Goal: Task Accomplishment & Management: Use online tool/utility

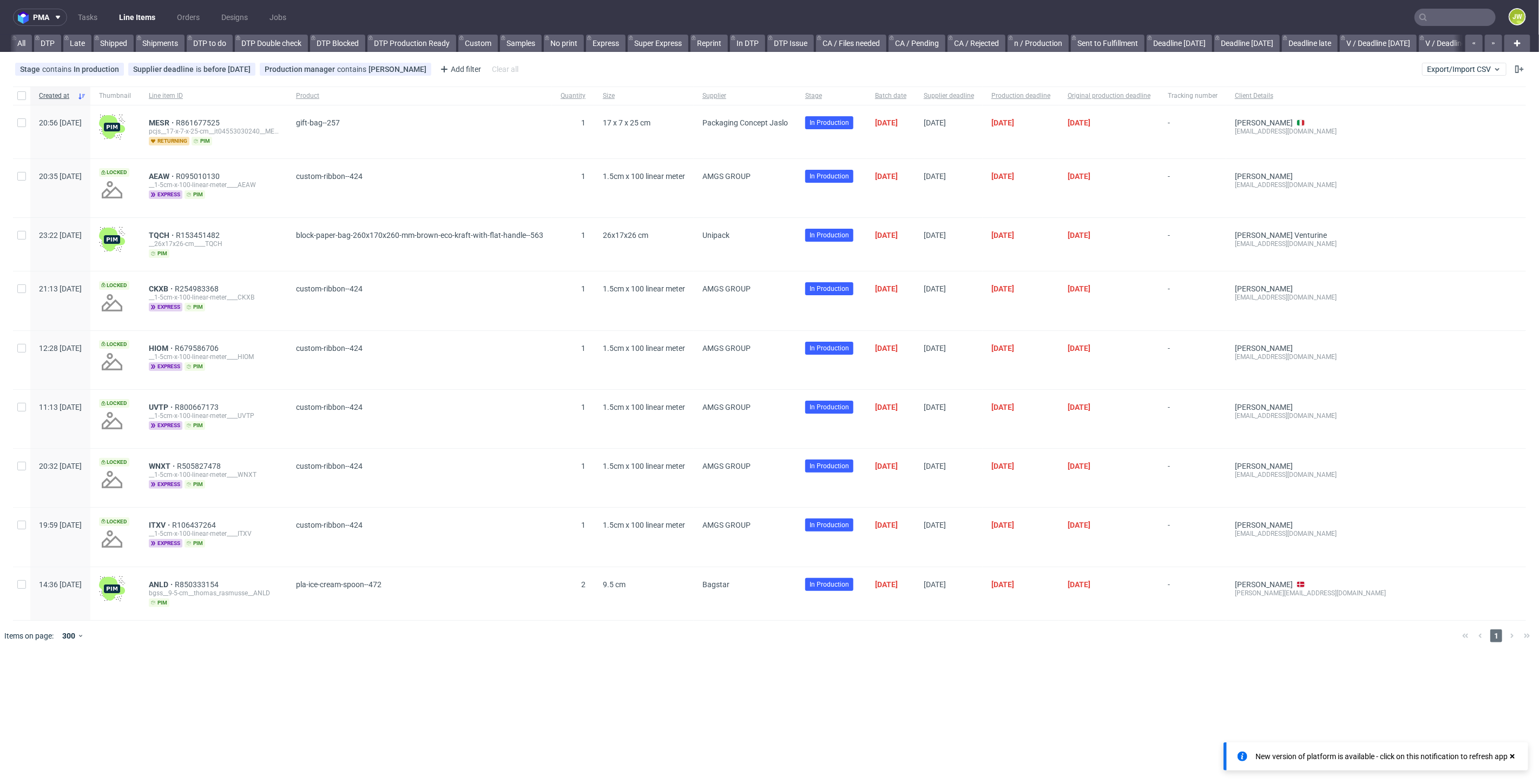
scroll to position [0, 2230]
click at [1449, 21] on input "text" at bounding box center [1455, 17] width 81 height 17
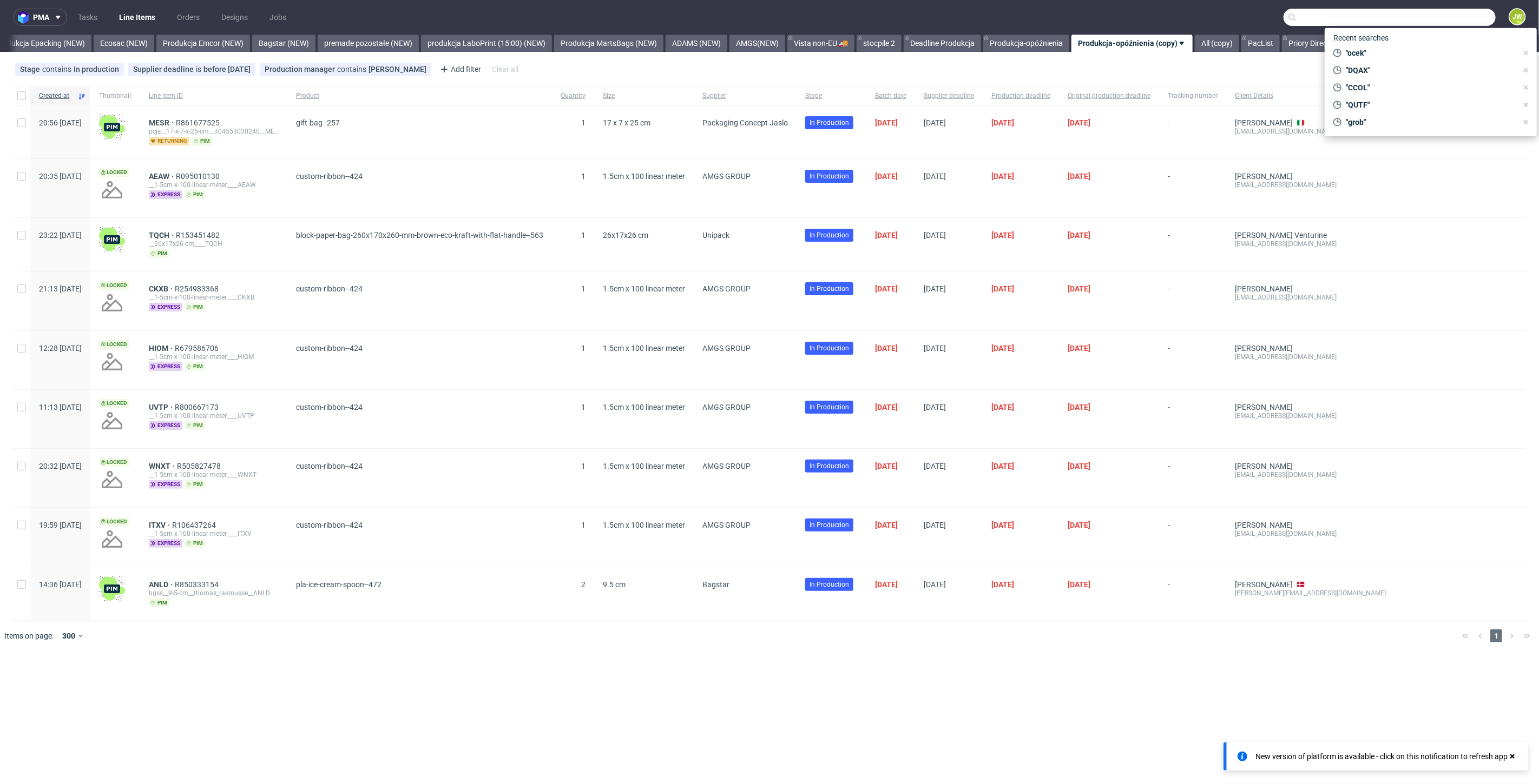
paste input "NQNQ"
type input "NQNQ"
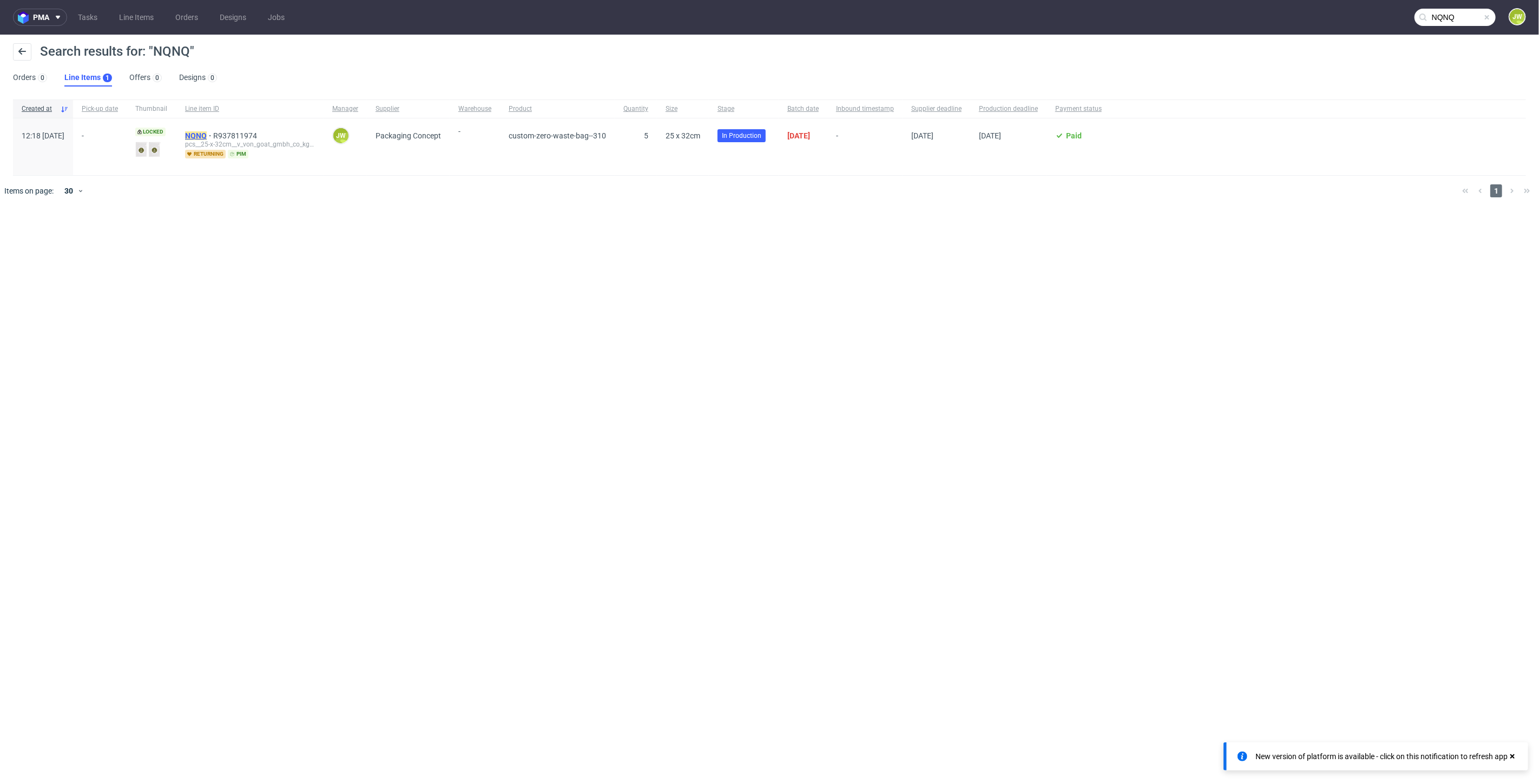
click at [207, 133] on mark "NQNQ" at bounding box center [196, 136] width 22 height 8
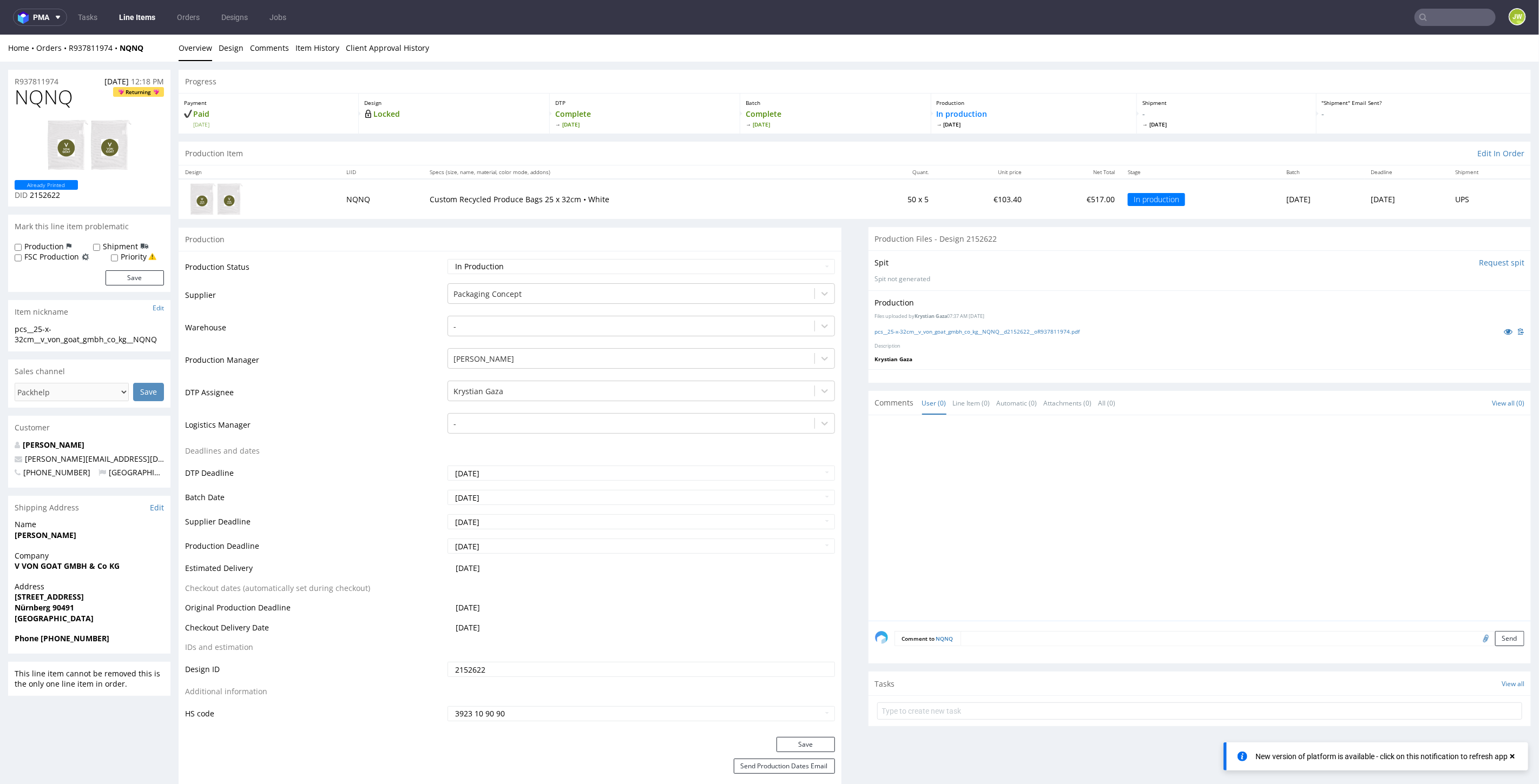
click at [891, 338] on div "Production Files uploaded by [PERSON_NAME] Gaza 07:37 AM [DATE] pcs__25-x-32cm_…" at bounding box center [1200, 329] width 663 height 79
click at [894, 332] on link "pcs__25-x-32cm__v_von_goat_gmbh_co_kg__NQNQ__d2152622__oR937811974.pdf" at bounding box center [977, 331] width 205 height 8
click at [1455, 18] on input "text" at bounding box center [1455, 17] width 81 height 17
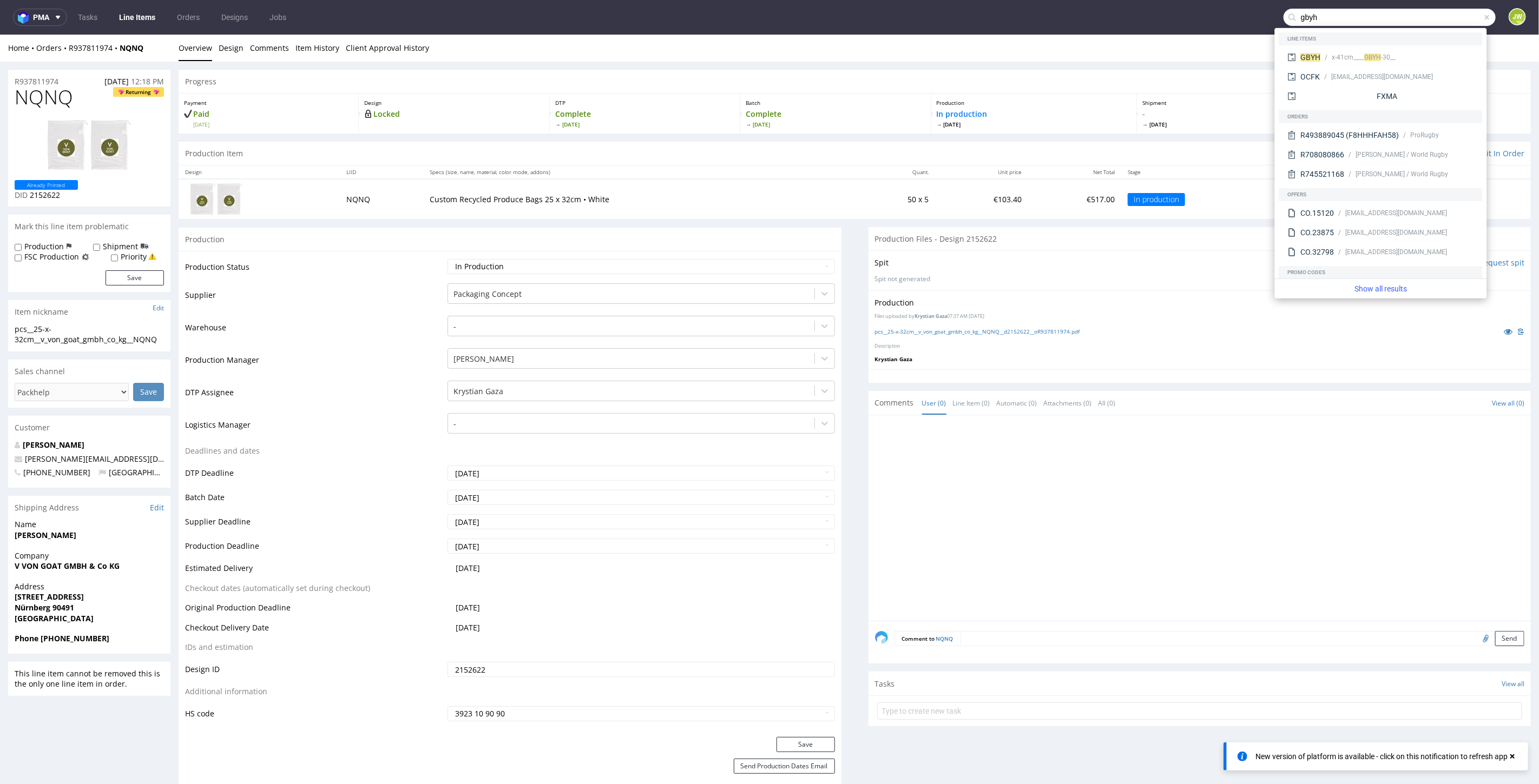
type input "gbyh"
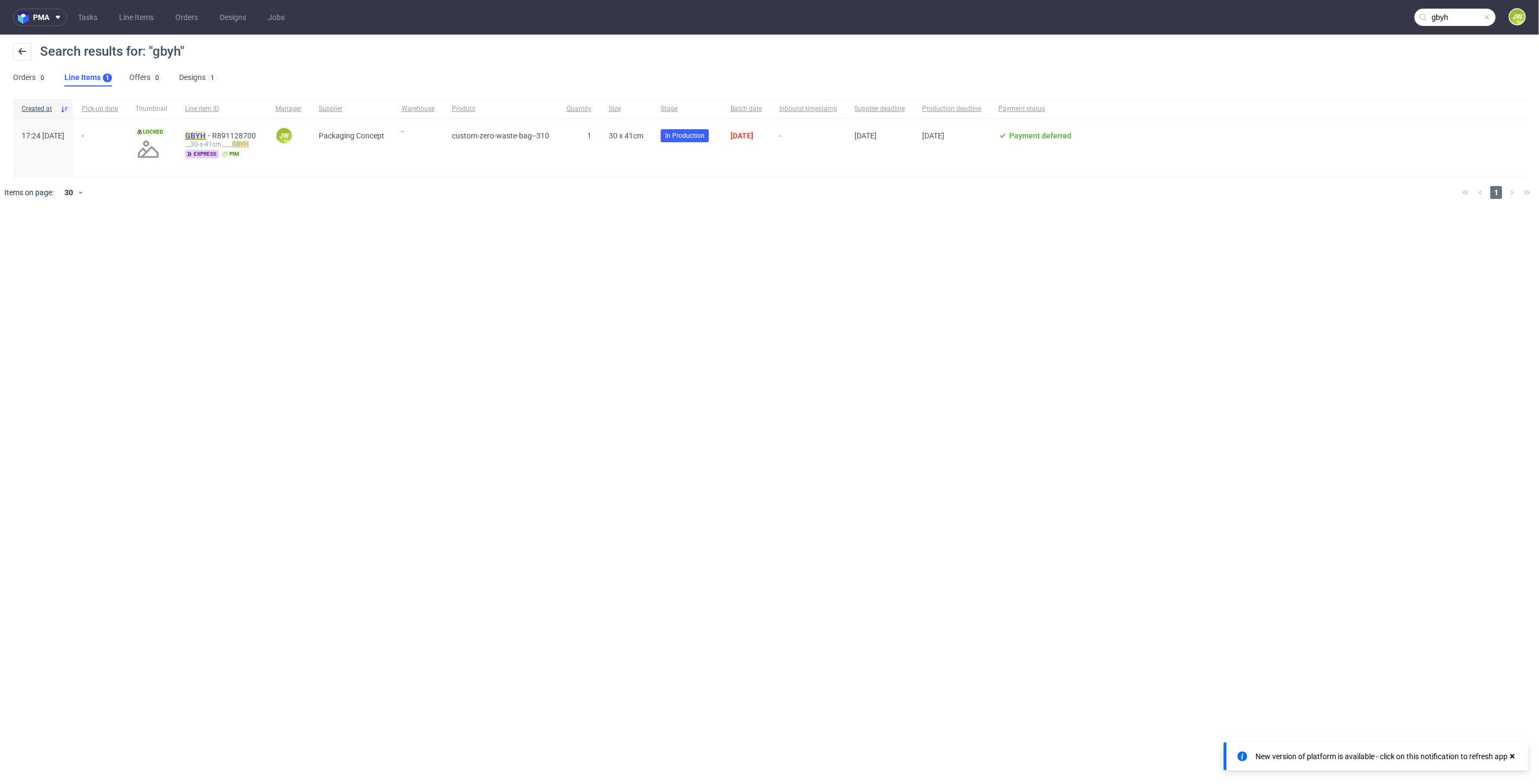
click at [206, 134] on mark "GBYH" at bounding box center [195, 136] width 20 height 8
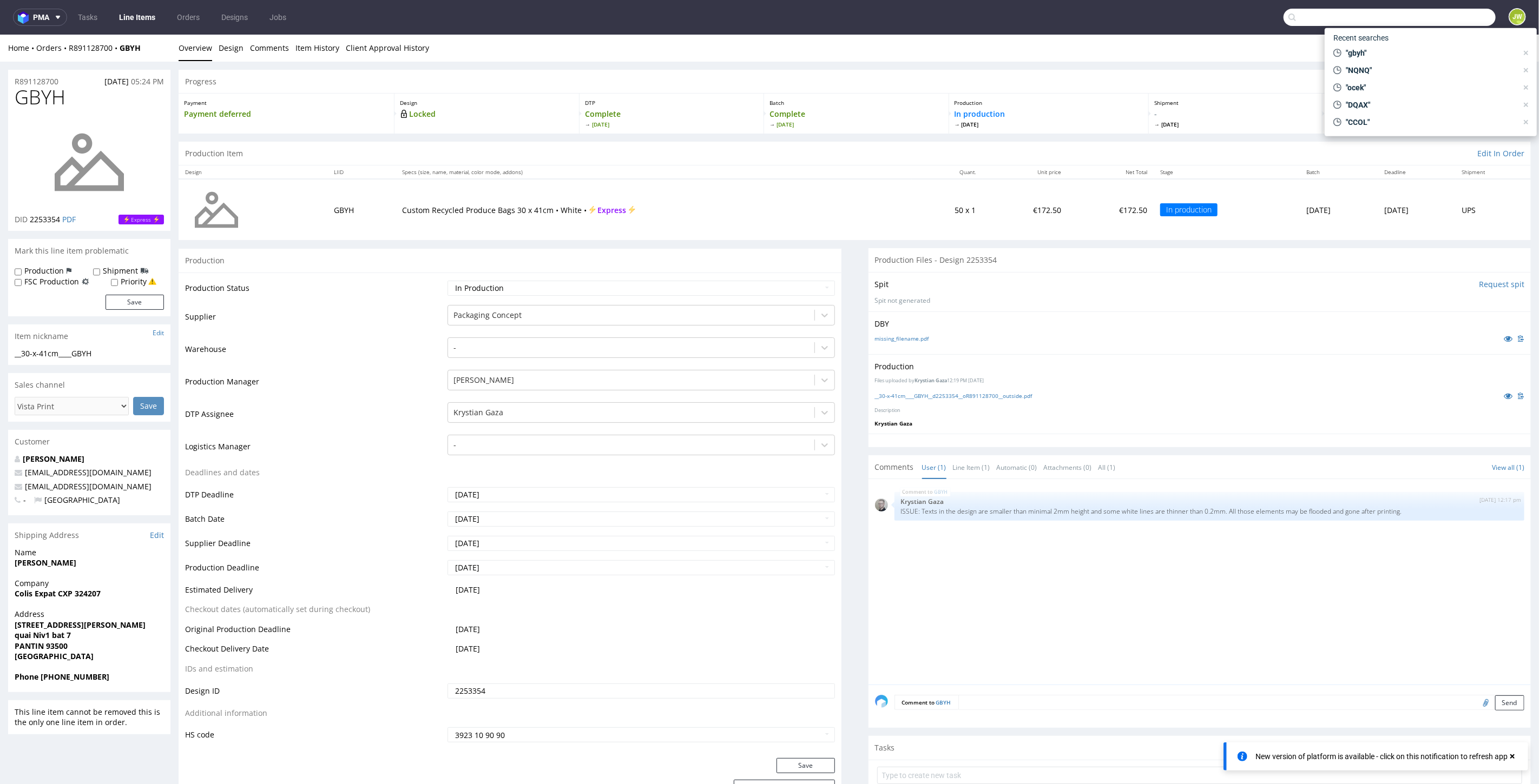
click at [1434, 14] on input "text" at bounding box center [1389, 17] width 212 height 17
type input "kpov"
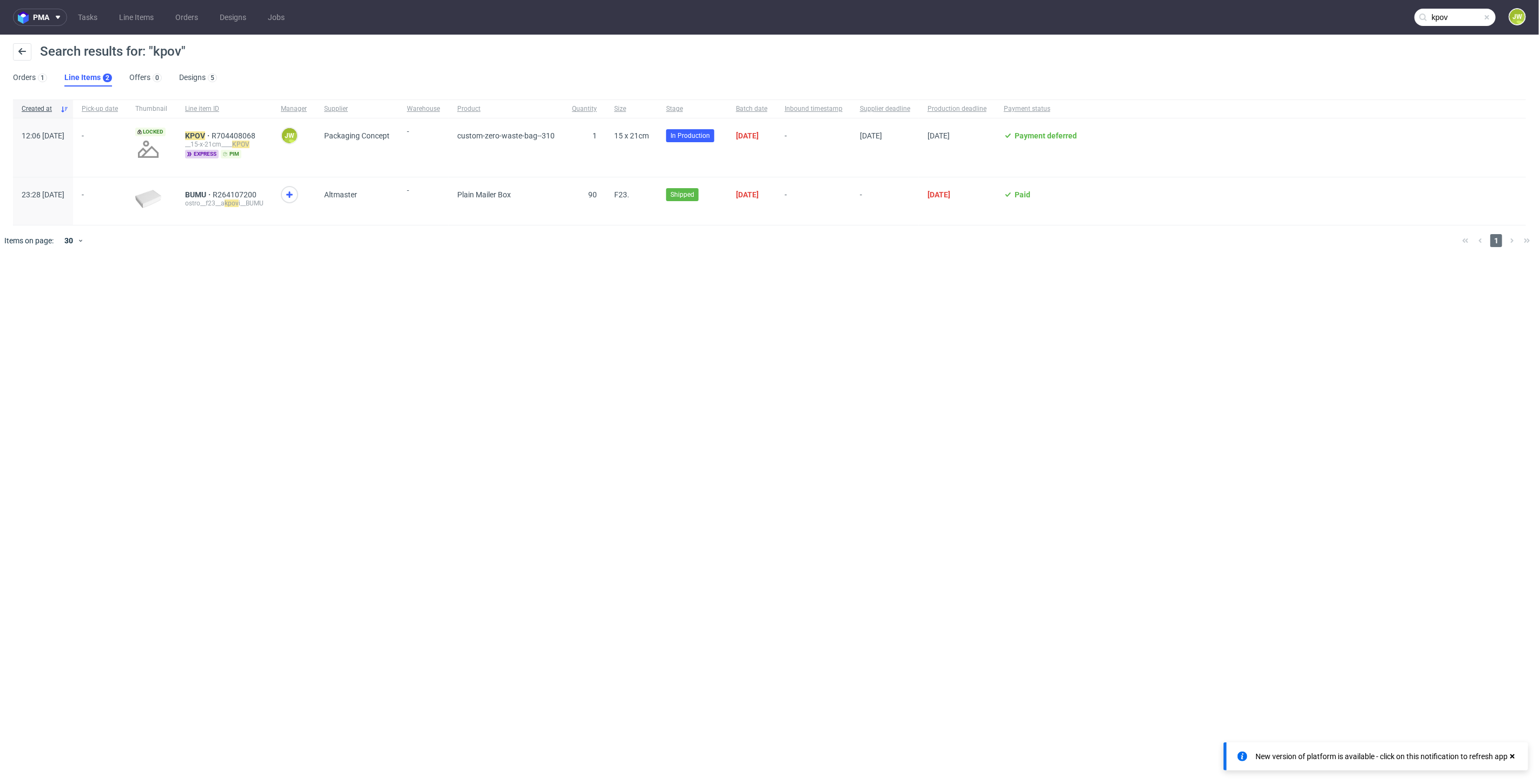
click at [230, 130] on div "KPOV R704408068 __15-x-21cm____ KPOV express pim" at bounding box center [224, 147] width 96 height 59
click at [205, 137] on mark "KPOV" at bounding box center [195, 136] width 20 height 8
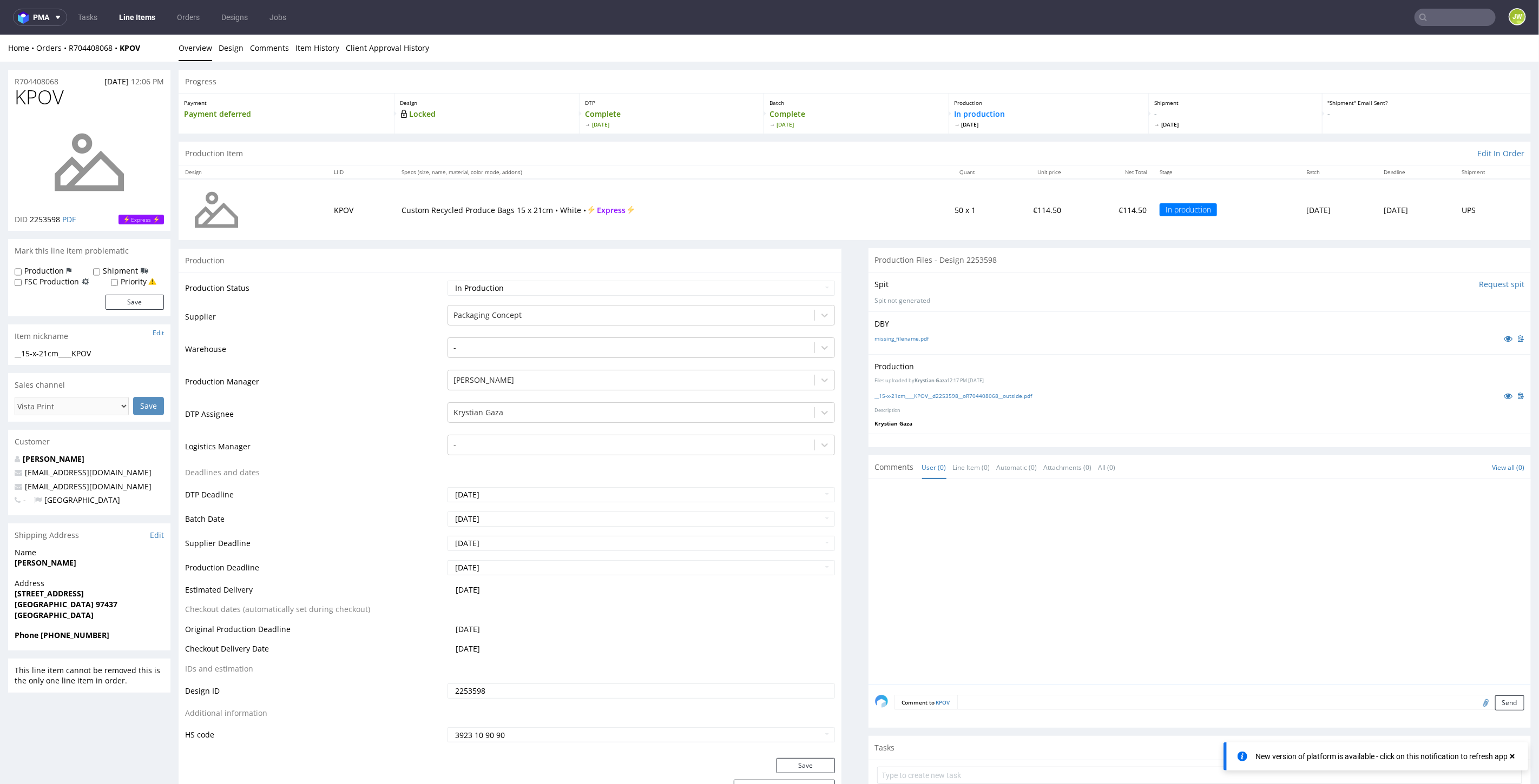
click at [126, 11] on link "Line Items" at bounding box center [137, 17] width 49 height 17
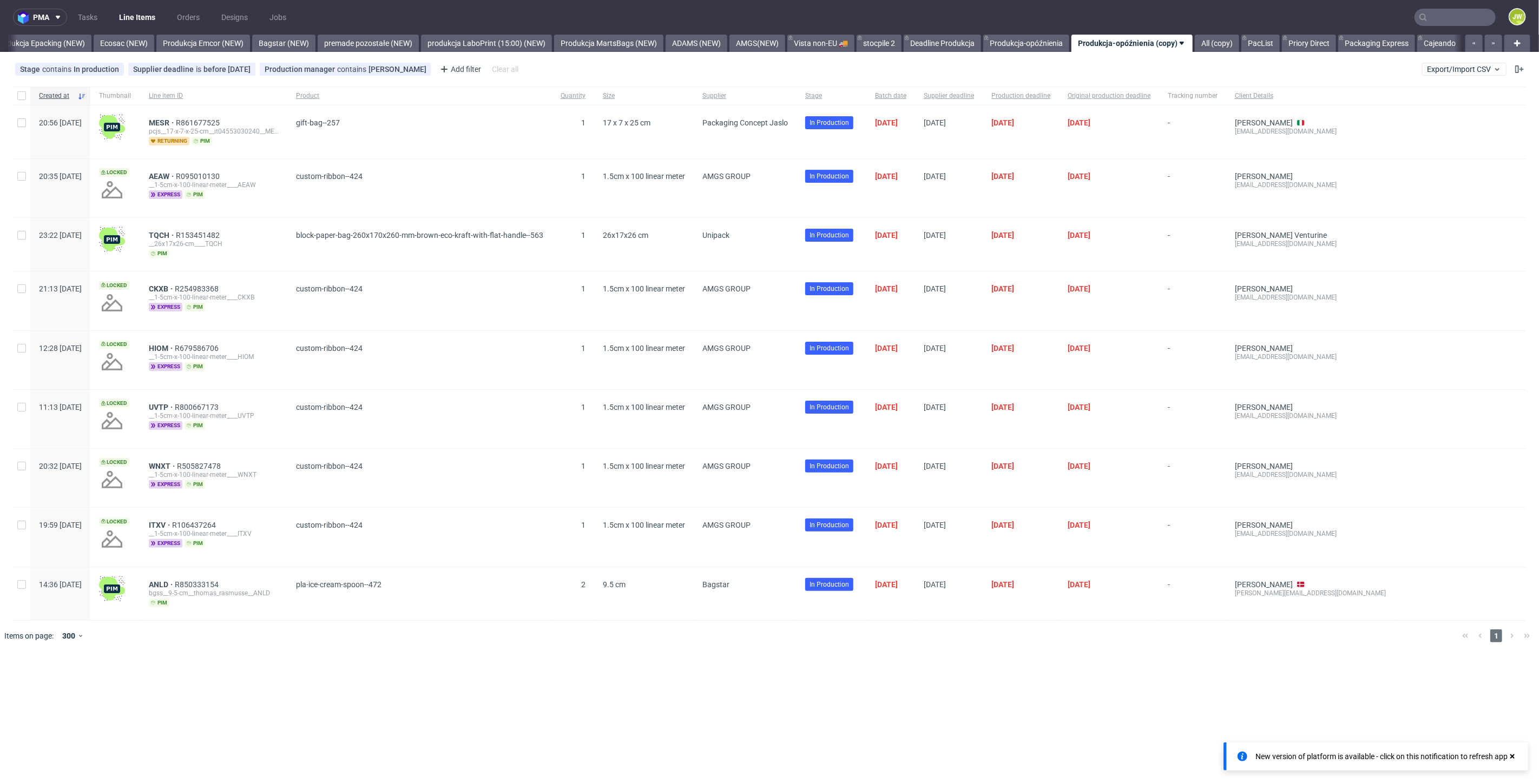
scroll to position [0, 2230]
click at [1446, 67] on span "Export/Import CSV" at bounding box center [1464, 69] width 75 height 8
click at [1427, 110] on link "Import shipments CSV" at bounding box center [1439, 113] width 127 height 17
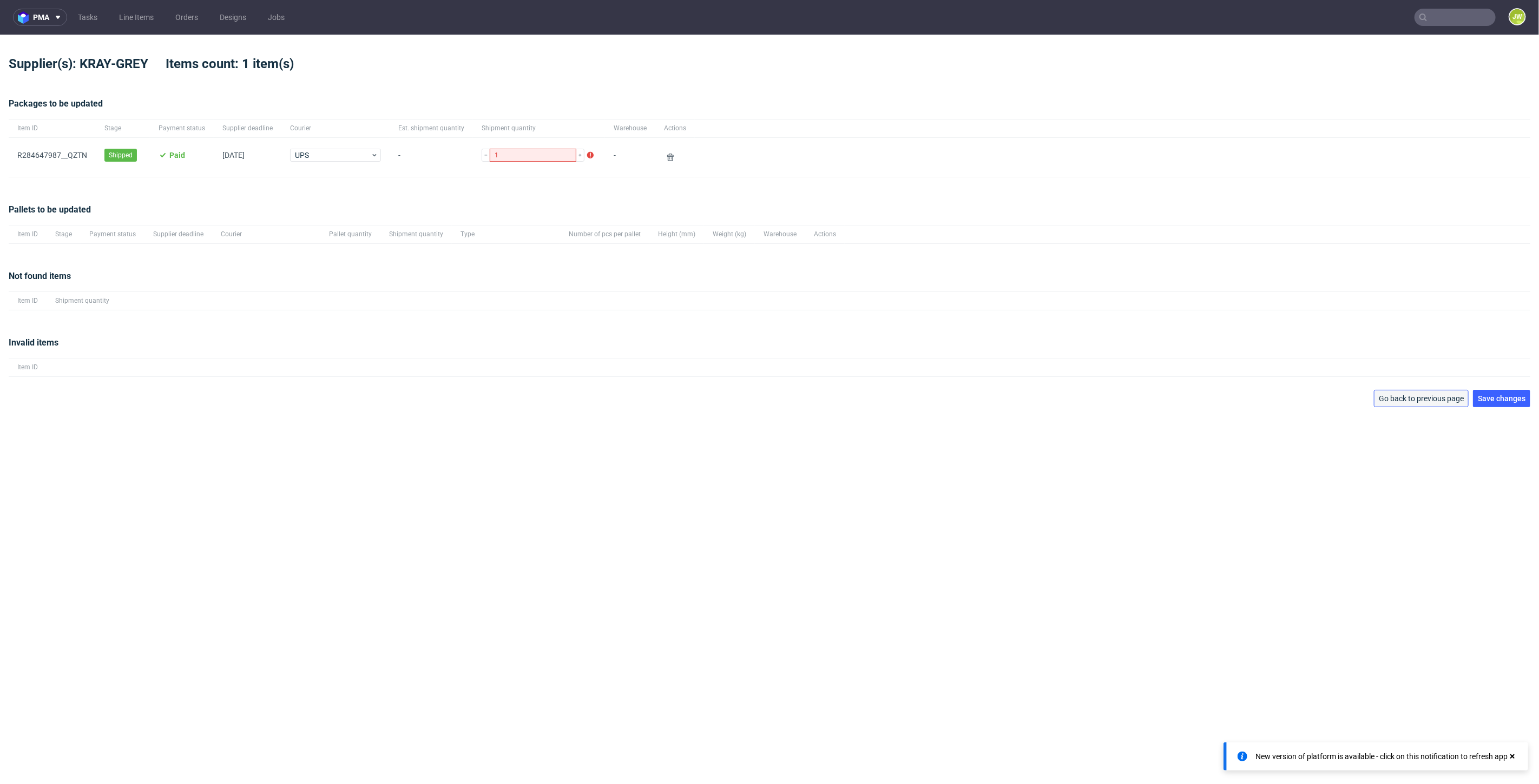
click at [1409, 401] on span "Go back to previous page" at bounding box center [1421, 398] width 85 height 8
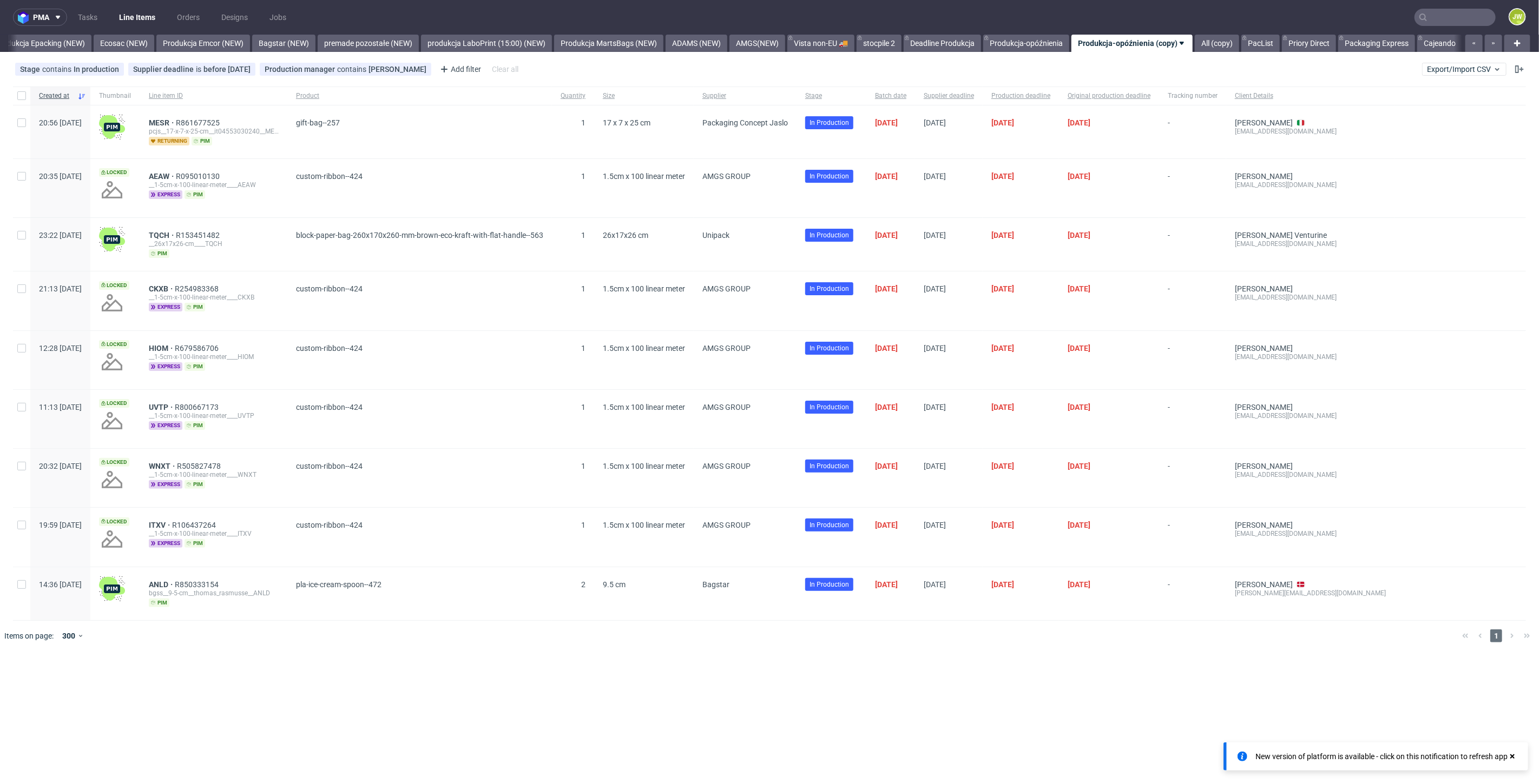
scroll to position [0, 2230]
click at [1443, 67] on span "Export/Import CSV" at bounding box center [1464, 69] width 75 height 8
click at [1391, 116] on link "Import shipments CSV" at bounding box center [1439, 113] width 127 height 17
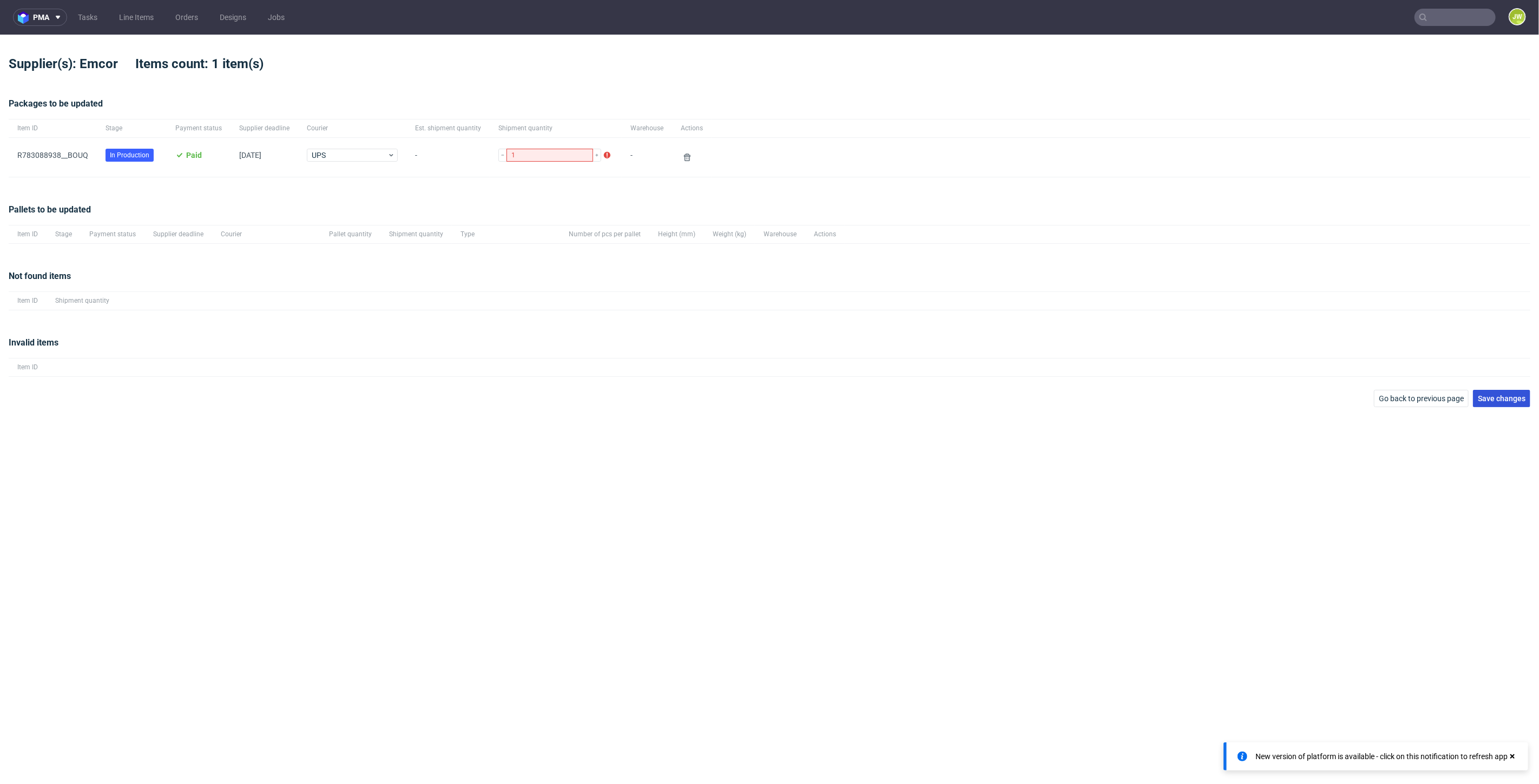
click at [1514, 395] on span "Save changes" at bounding box center [1502, 398] width 48 height 8
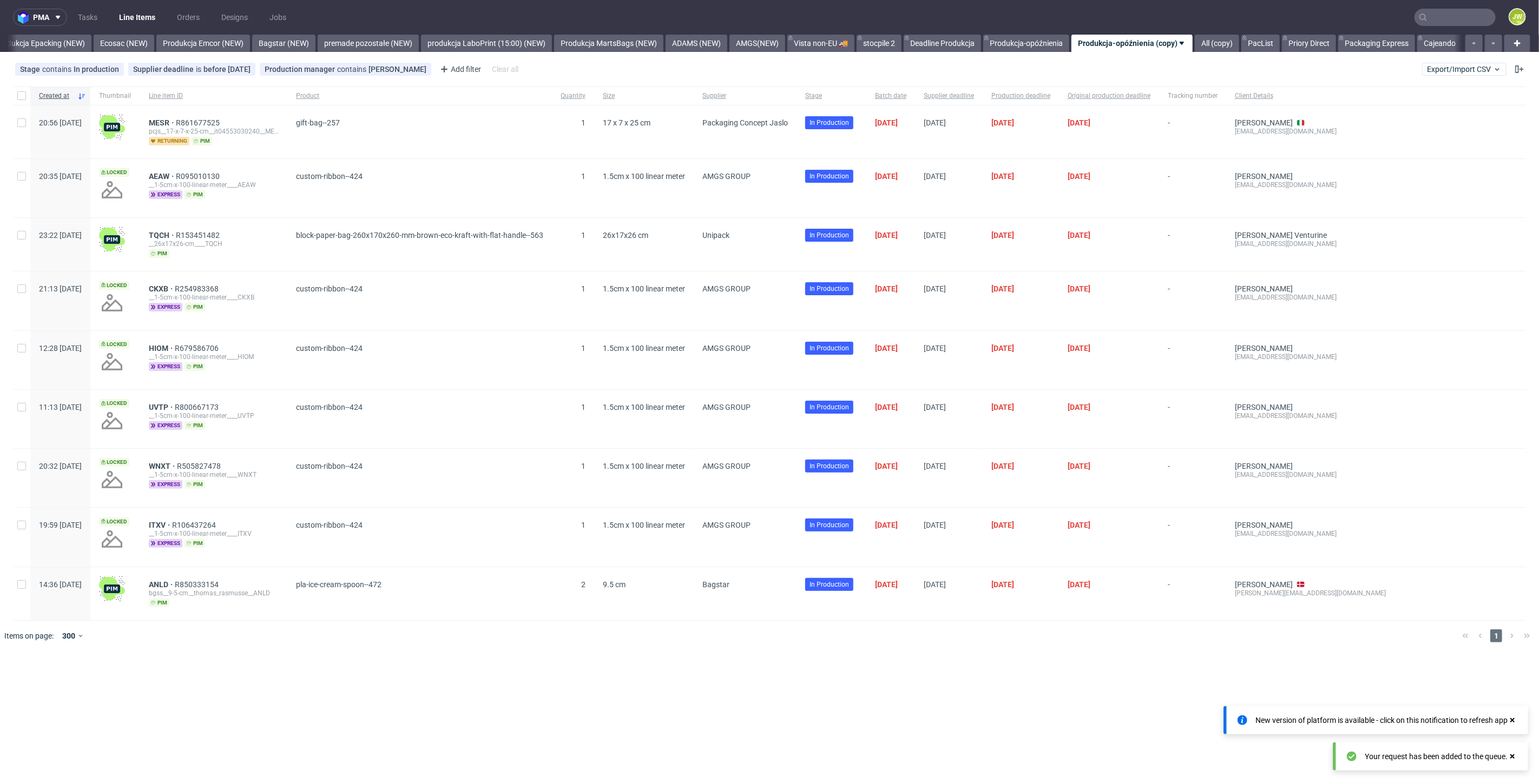
scroll to position [0, 2230]
